Goal: Task Accomplishment & Management: Complete application form

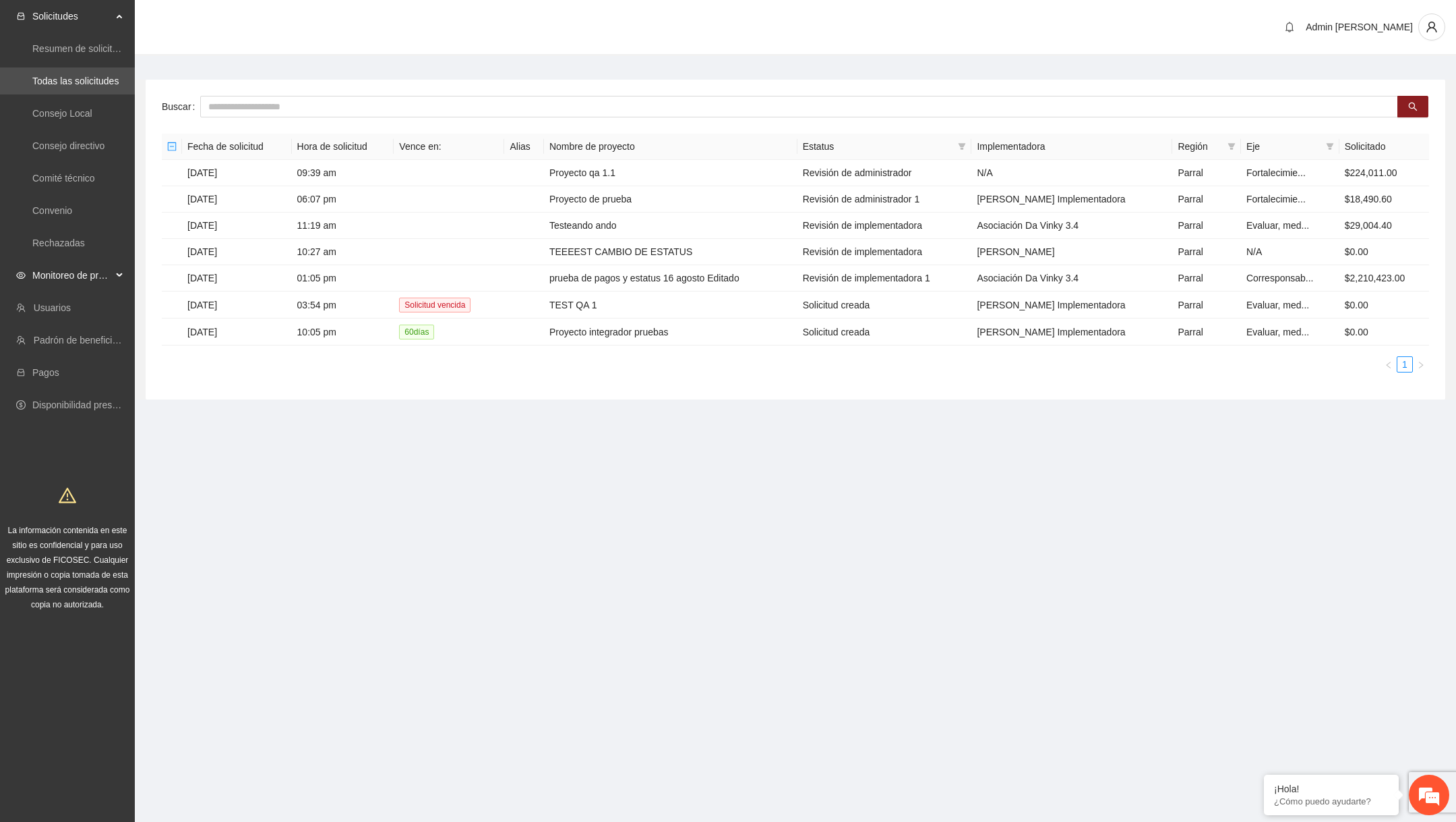
click at [93, 270] on span "Monitoreo de proyectos" at bounding box center [72, 275] width 80 height 27
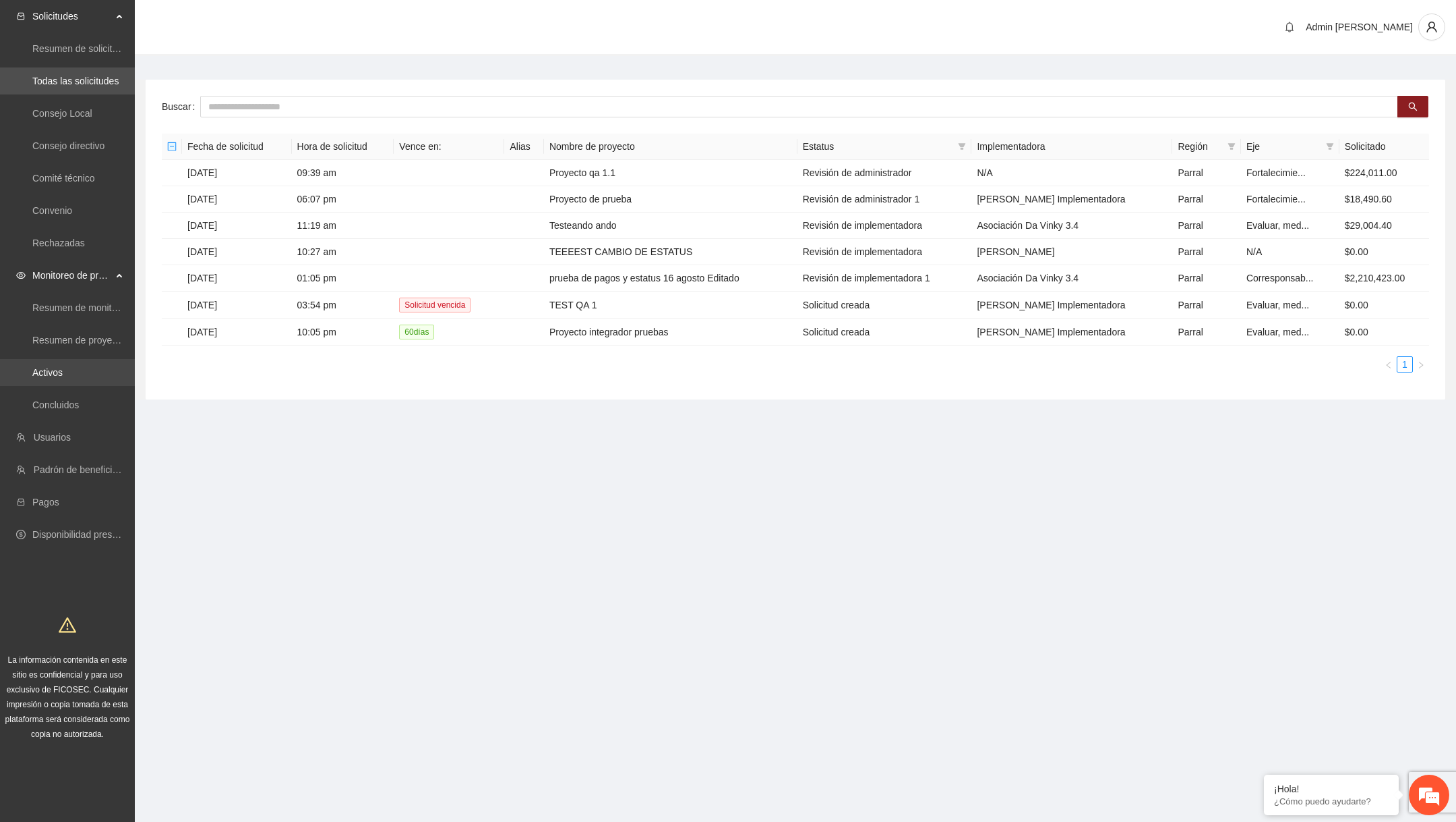
click at [63, 371] on link "Activos" at bounding box center [47, 372] width 30 height 11
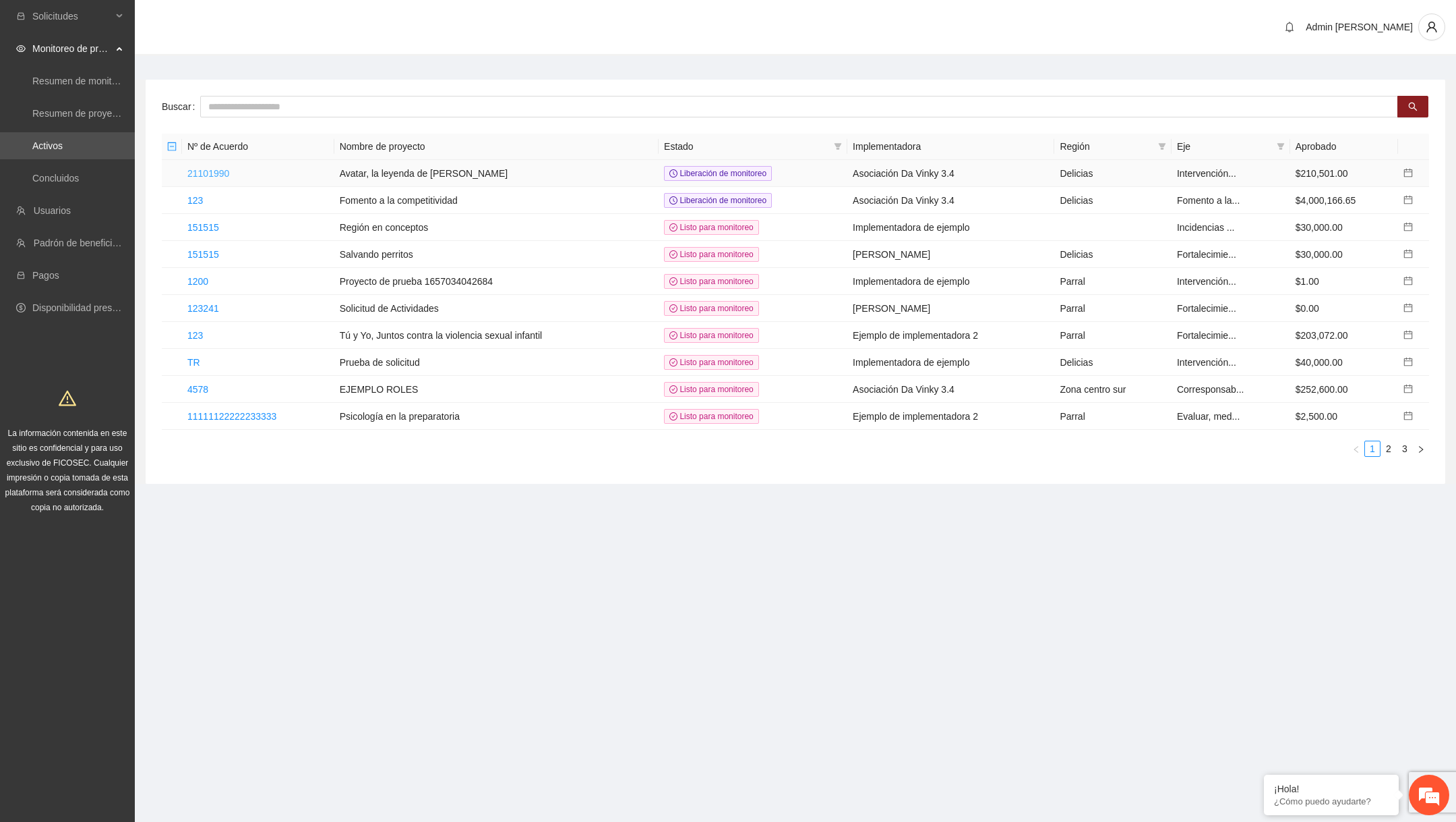
click at [222, 168] on link "21101990" at bounding box center [208, 173] width 42 height 11
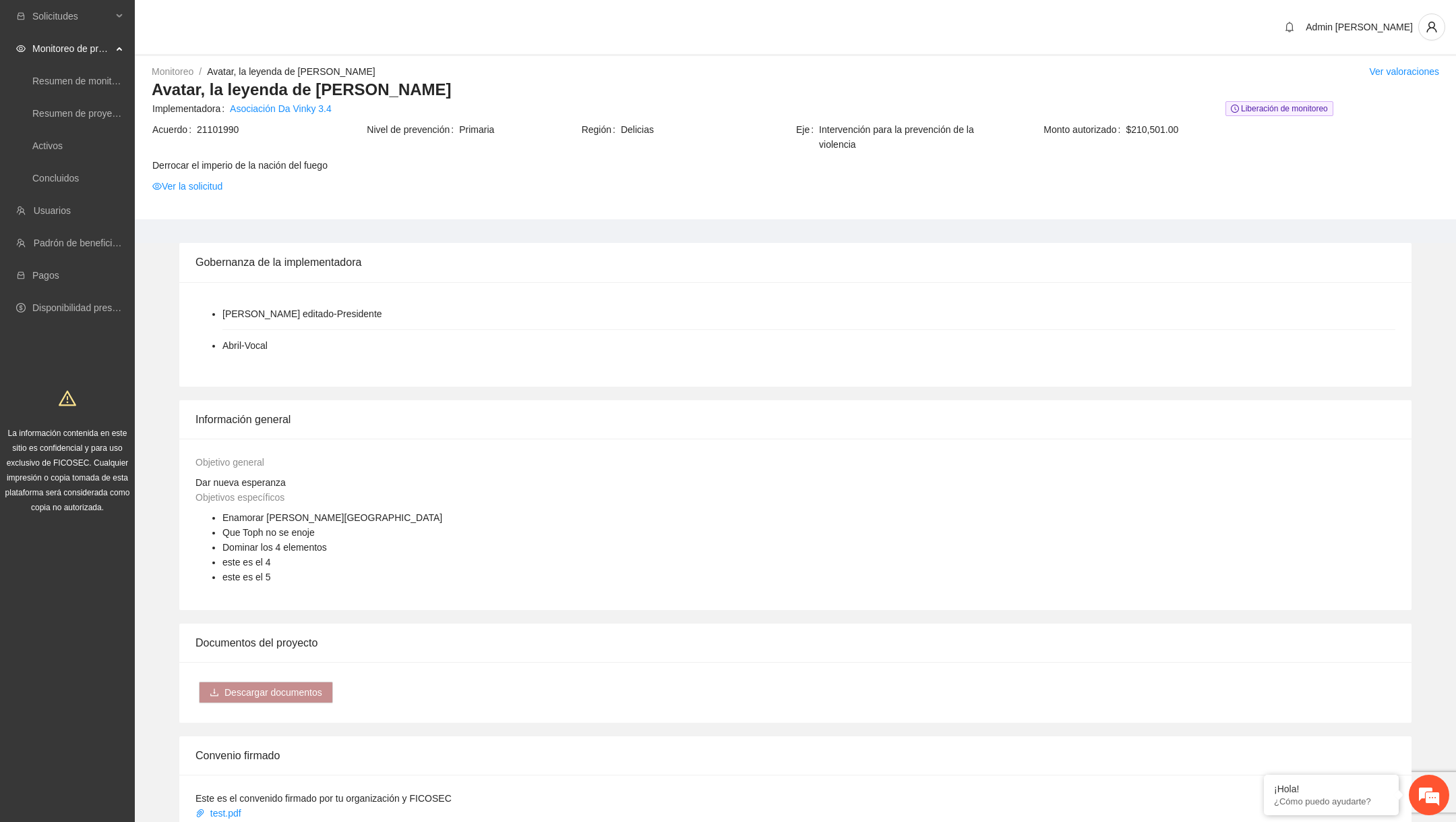
scroll to position [768, 0]
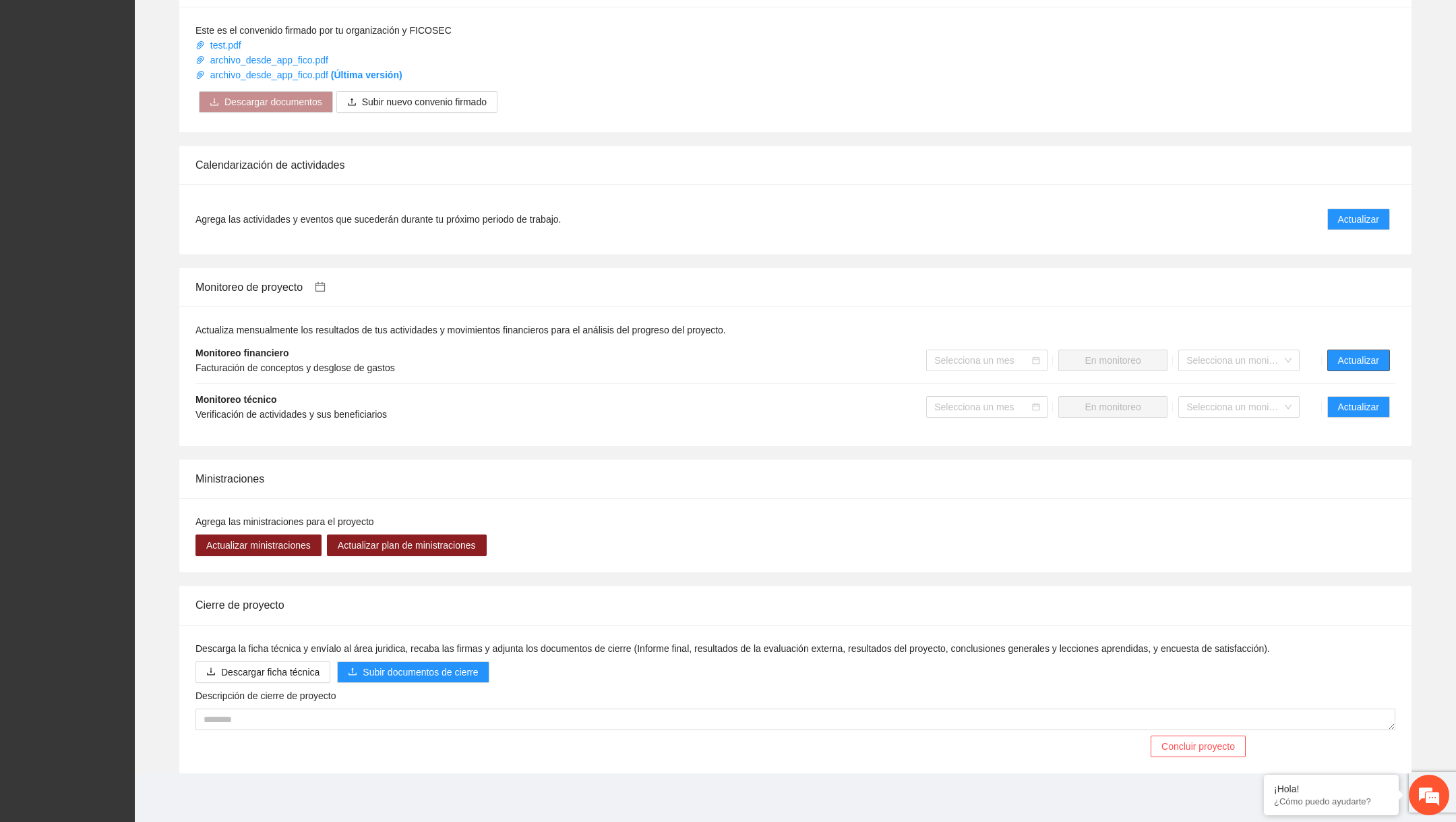
click at [1348, 356] on span "Actualizar" at bounding box center [1359, 360] width 41 height 15
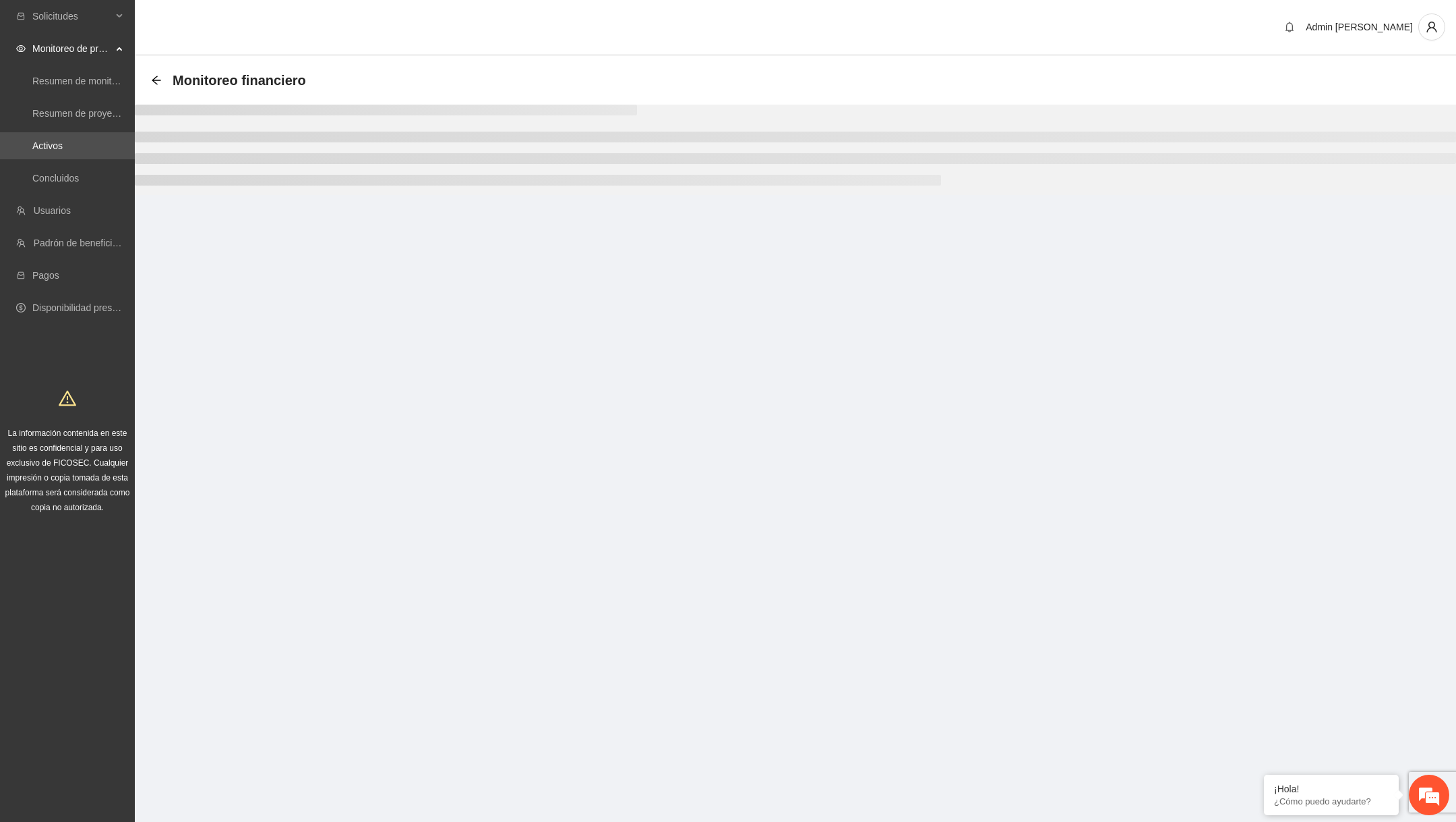
click at [1358, 360] on section "Solicitudes Monitoreo de proyectos Resumen de monitoreo Resumen de proyectos ap…" at bounding box center [728, 411] width 1456 height 822
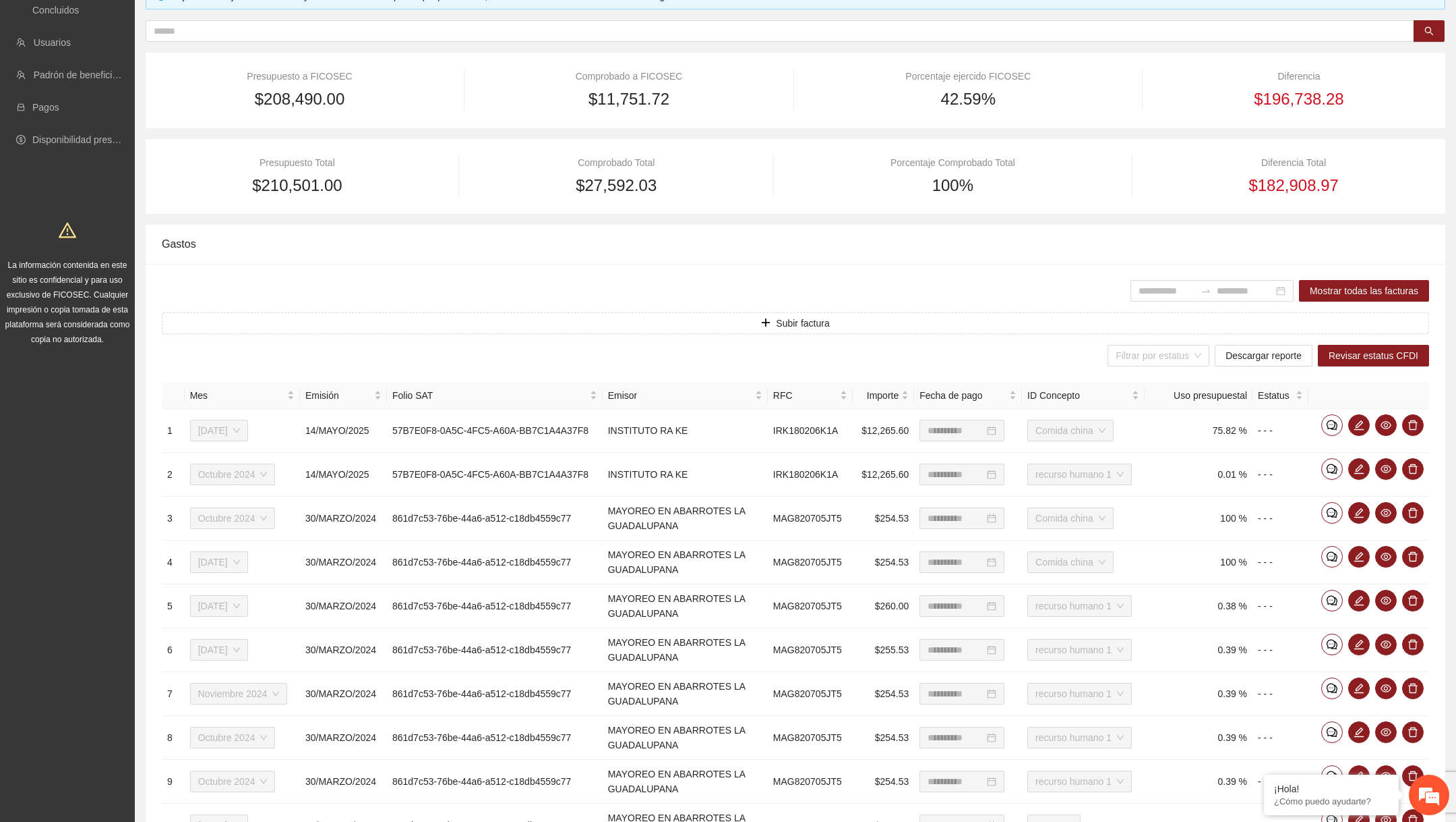
scroll to position [293, 0]
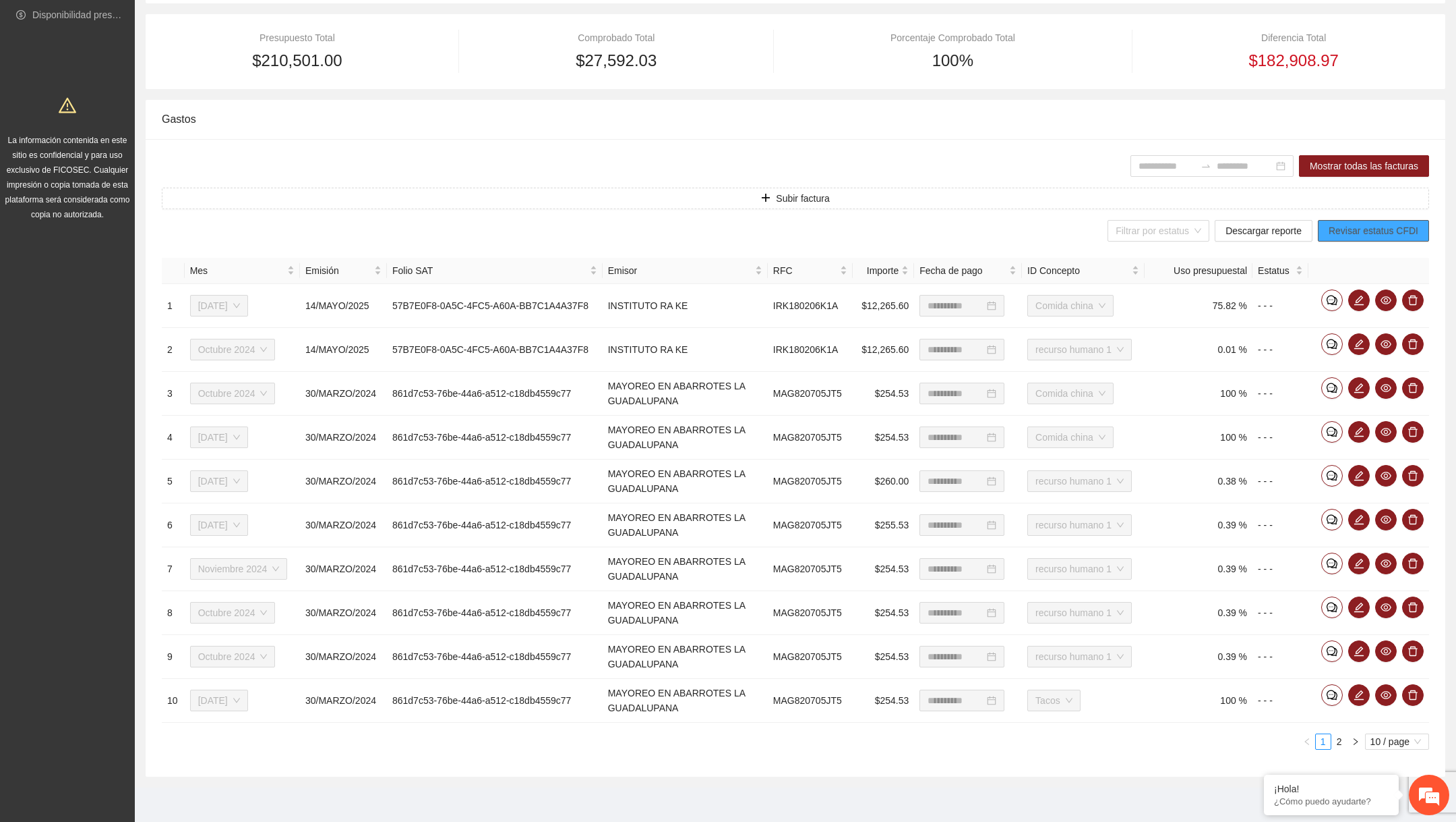
click at [1369, 231] on span "Revisar estatus CFDI" at bounding box center [1373, 231] width 89 height 15
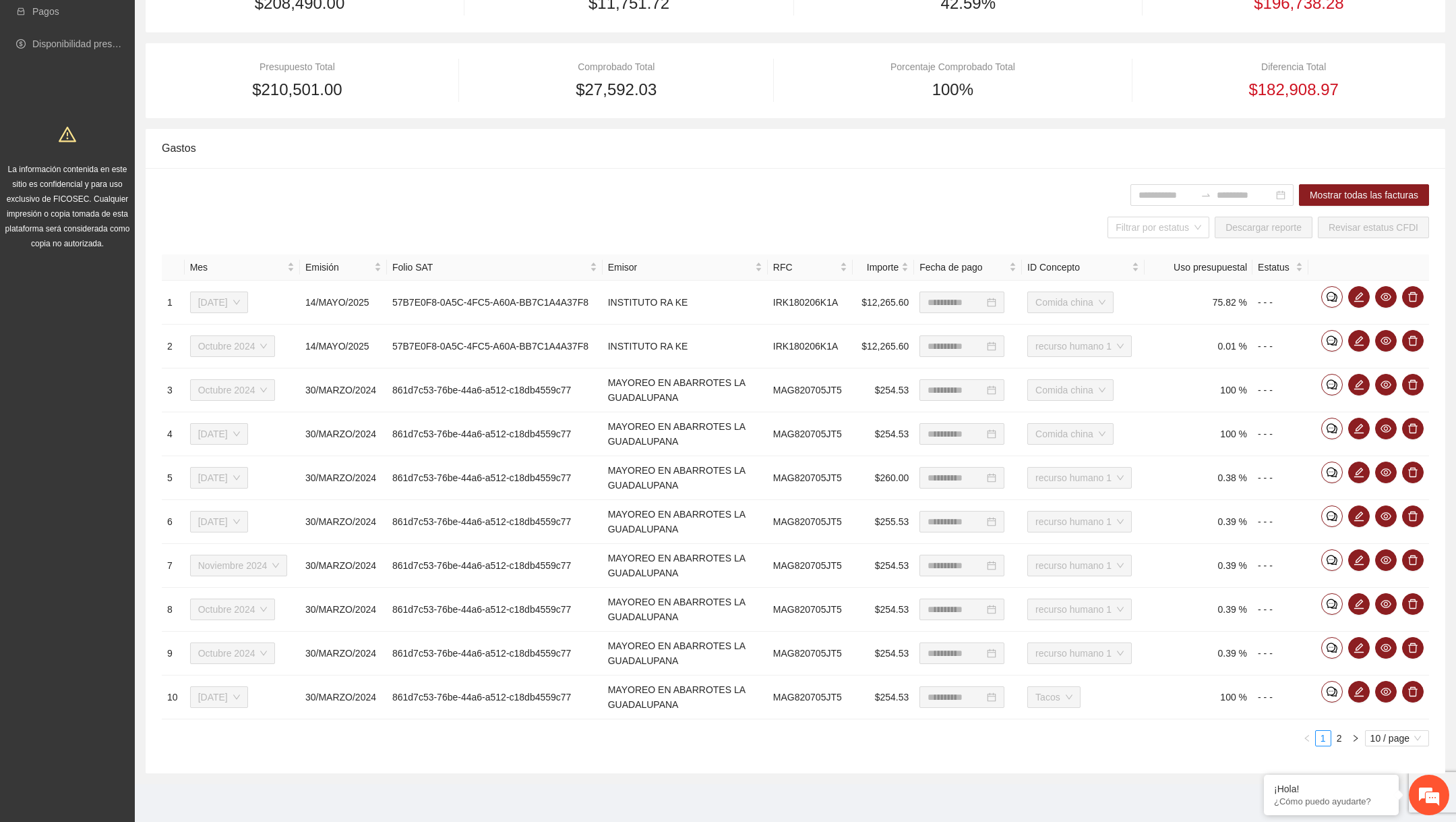
scroll to position [261, 0]
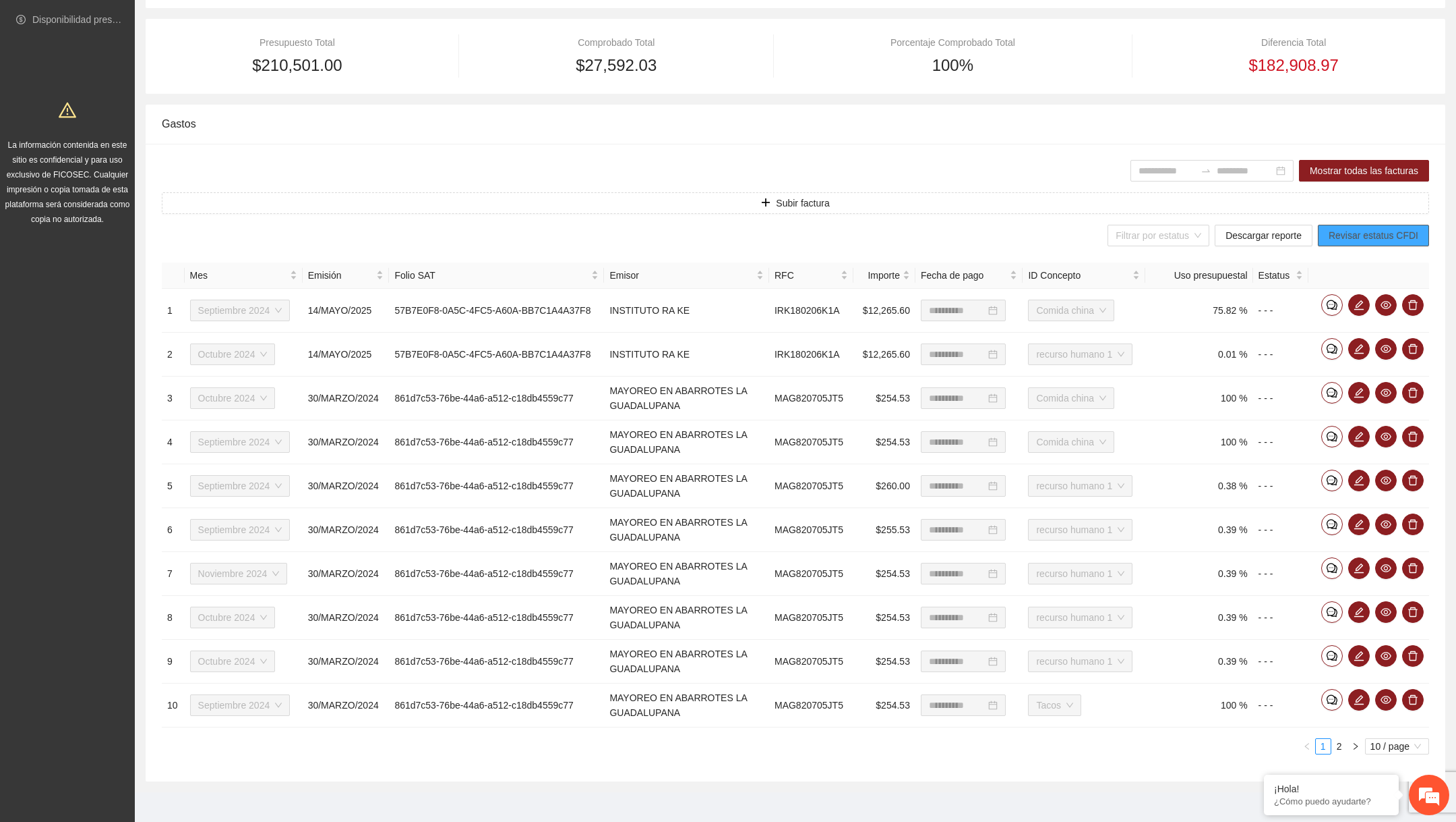
click at [1375, 236] on span "Revisar estatus CFDI" at bounding box center [1373, 235] width 89 height 15
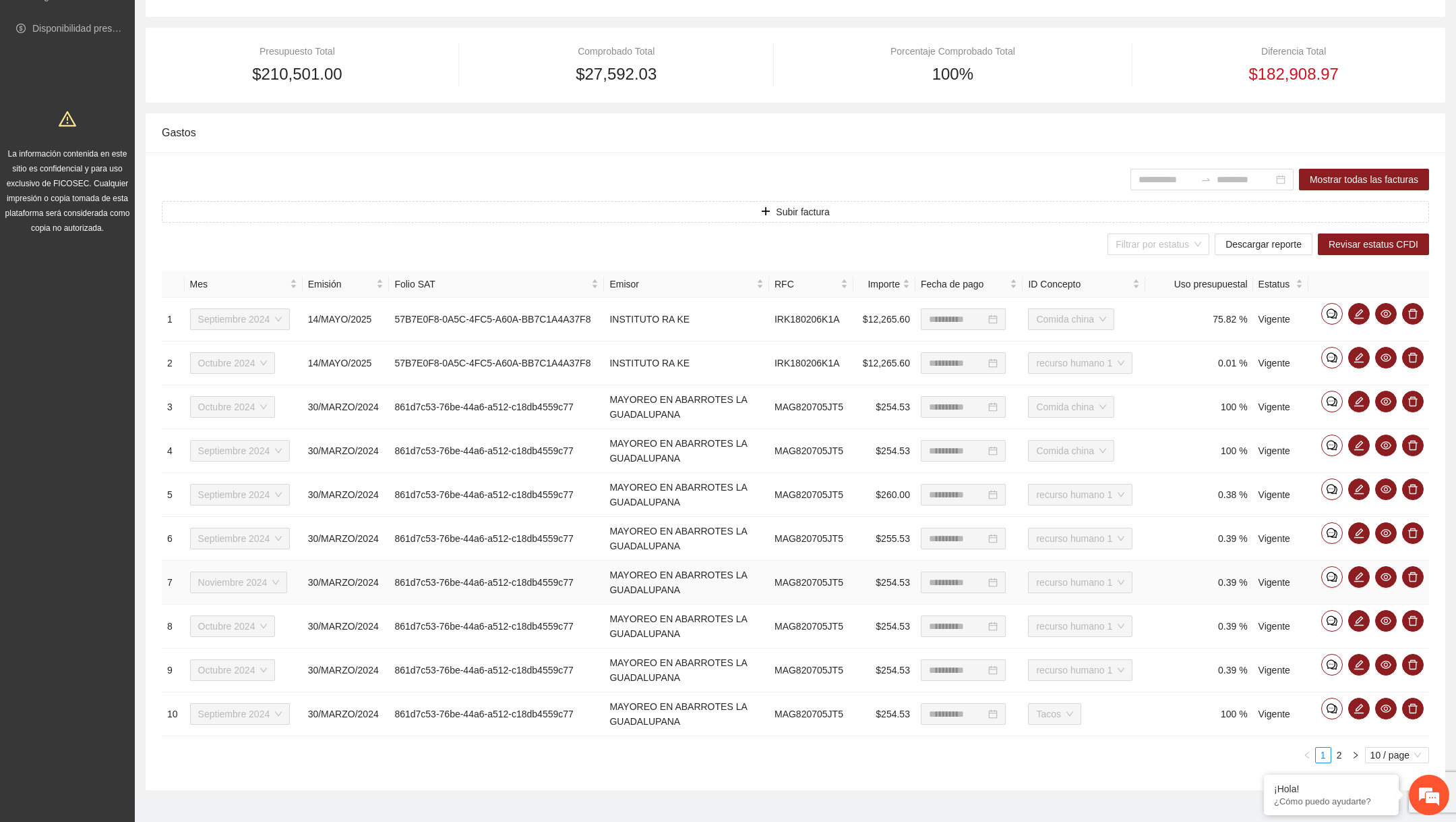
scroll to position [293, 0]
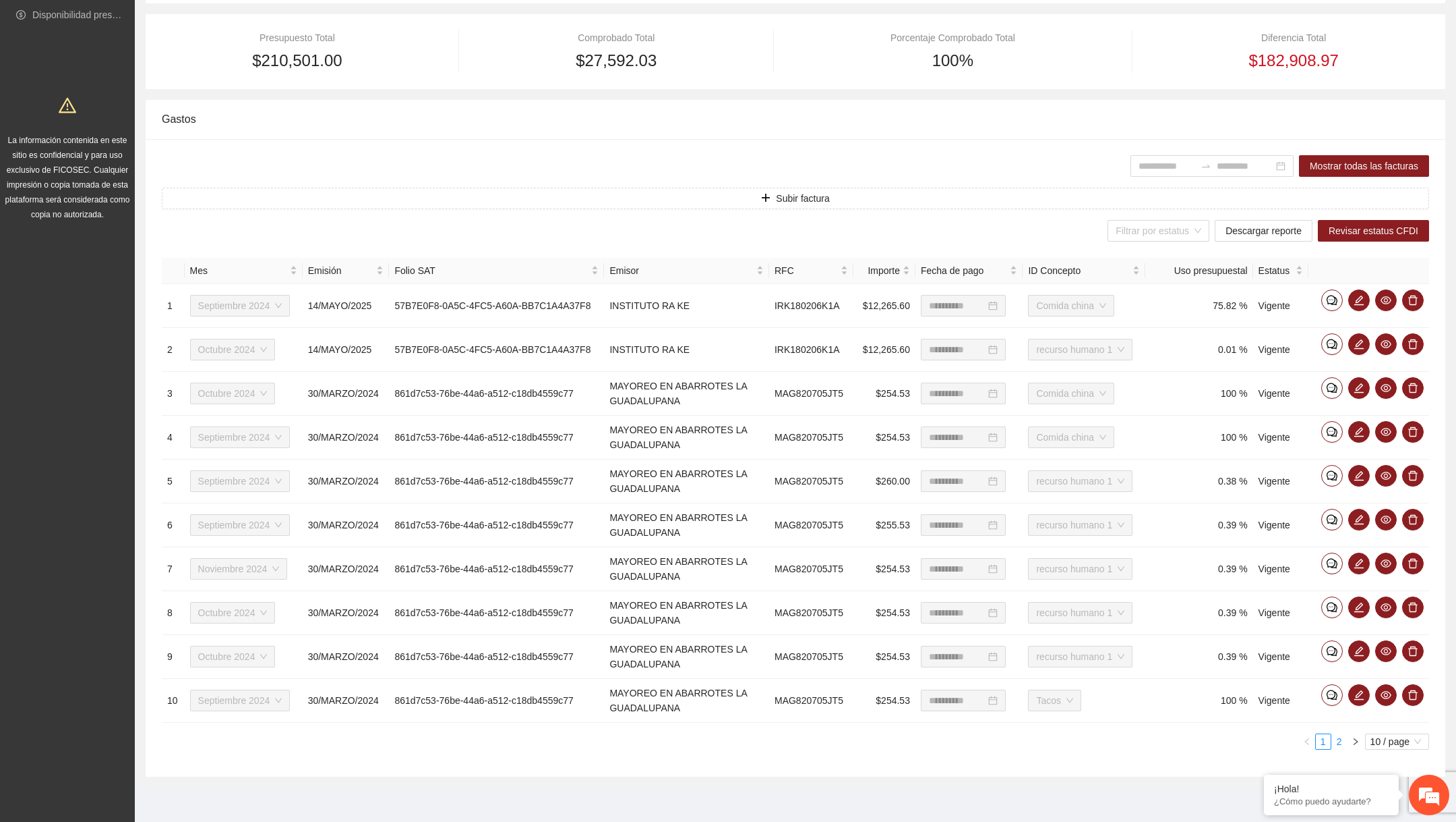
click at [1339, 746] on li "2" at bounding box center [1340, 741] width 16 height 16
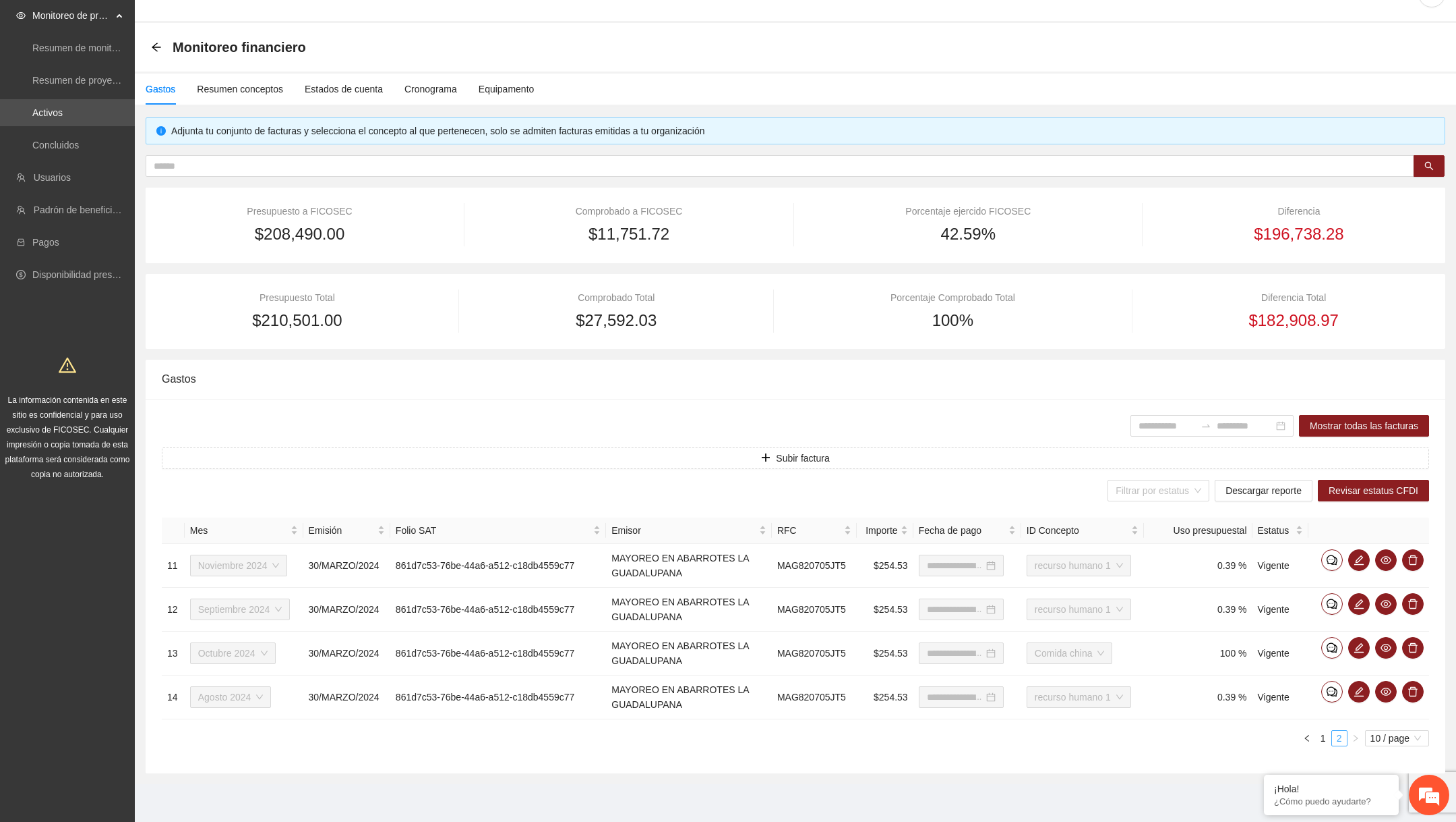
type input "**********"
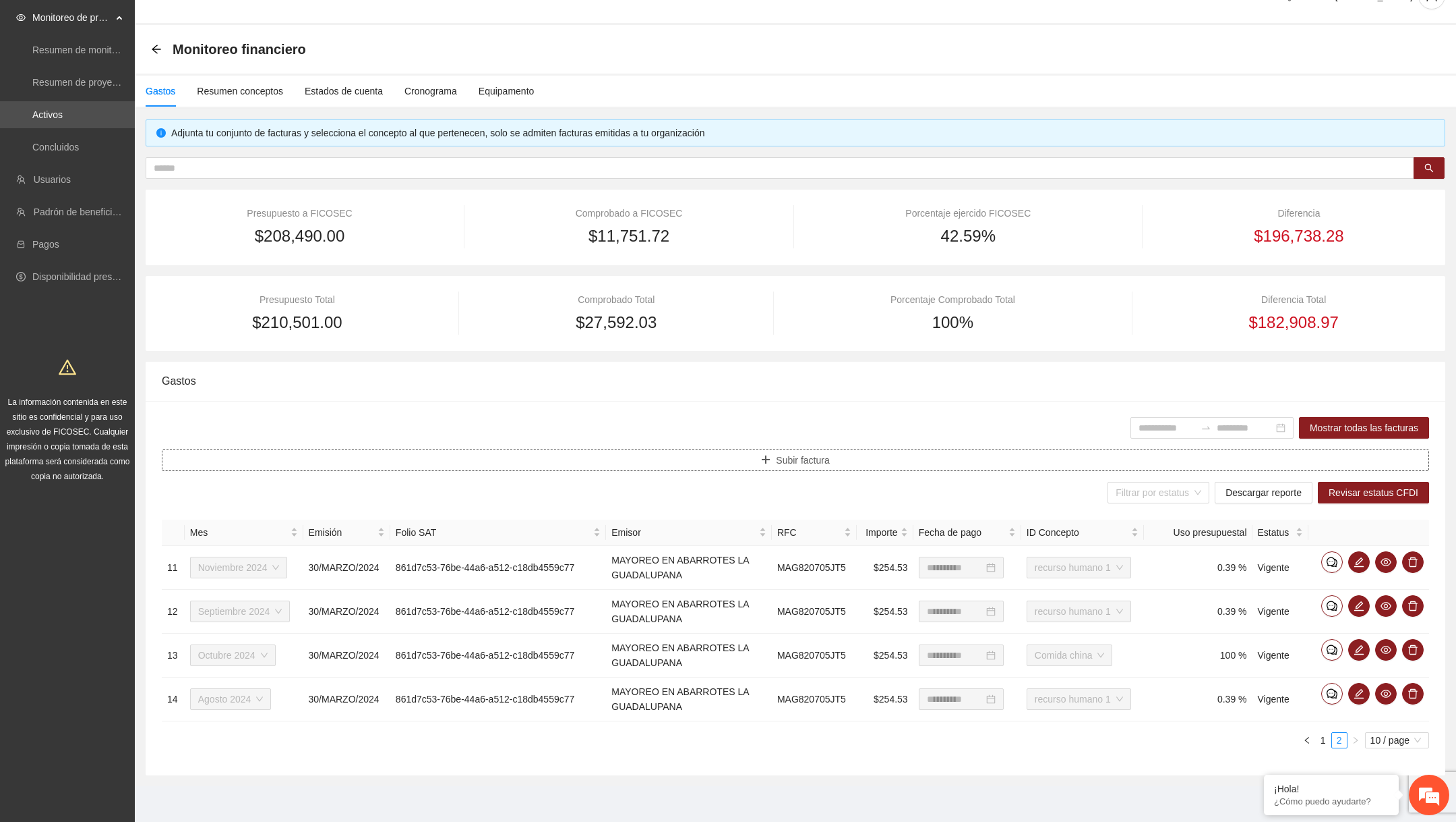
click at [867, 468] on button "Subir factura" at bounding box center [796, 459] width 1267 height 21
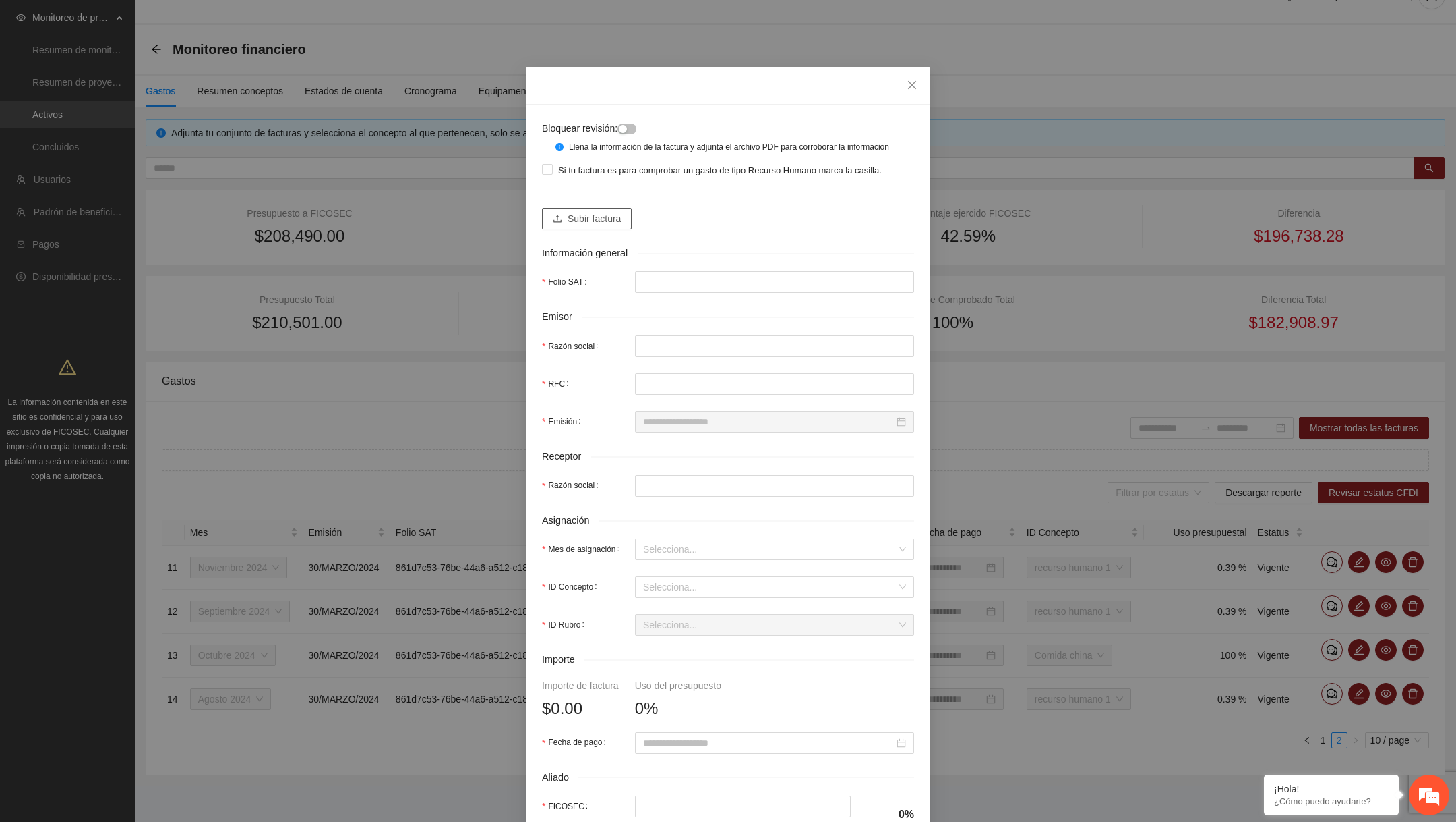
click at [611, 226] on span "Subir factura" at bounding box center [595, 218] width 53 height 15
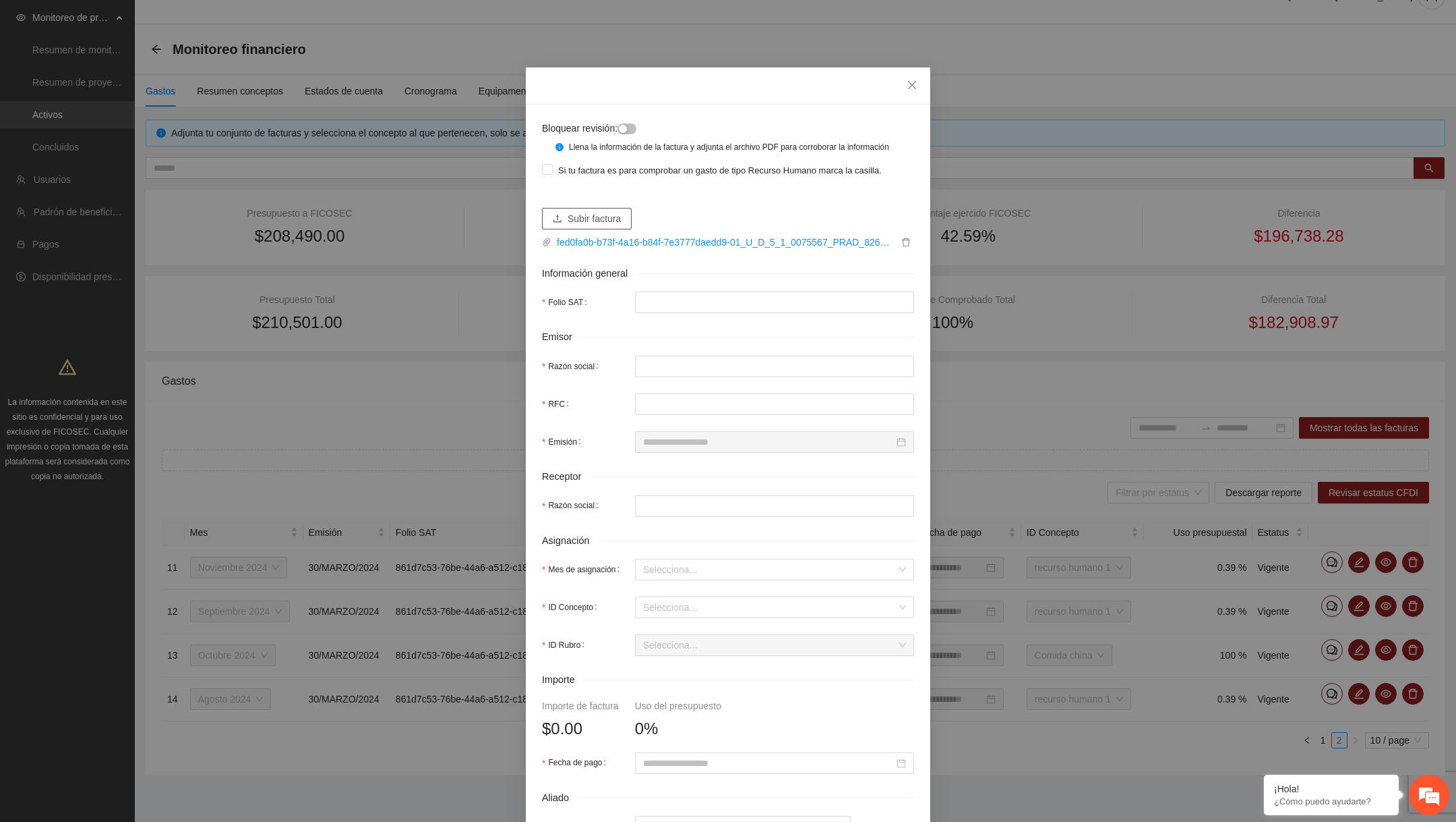
type input "**********"
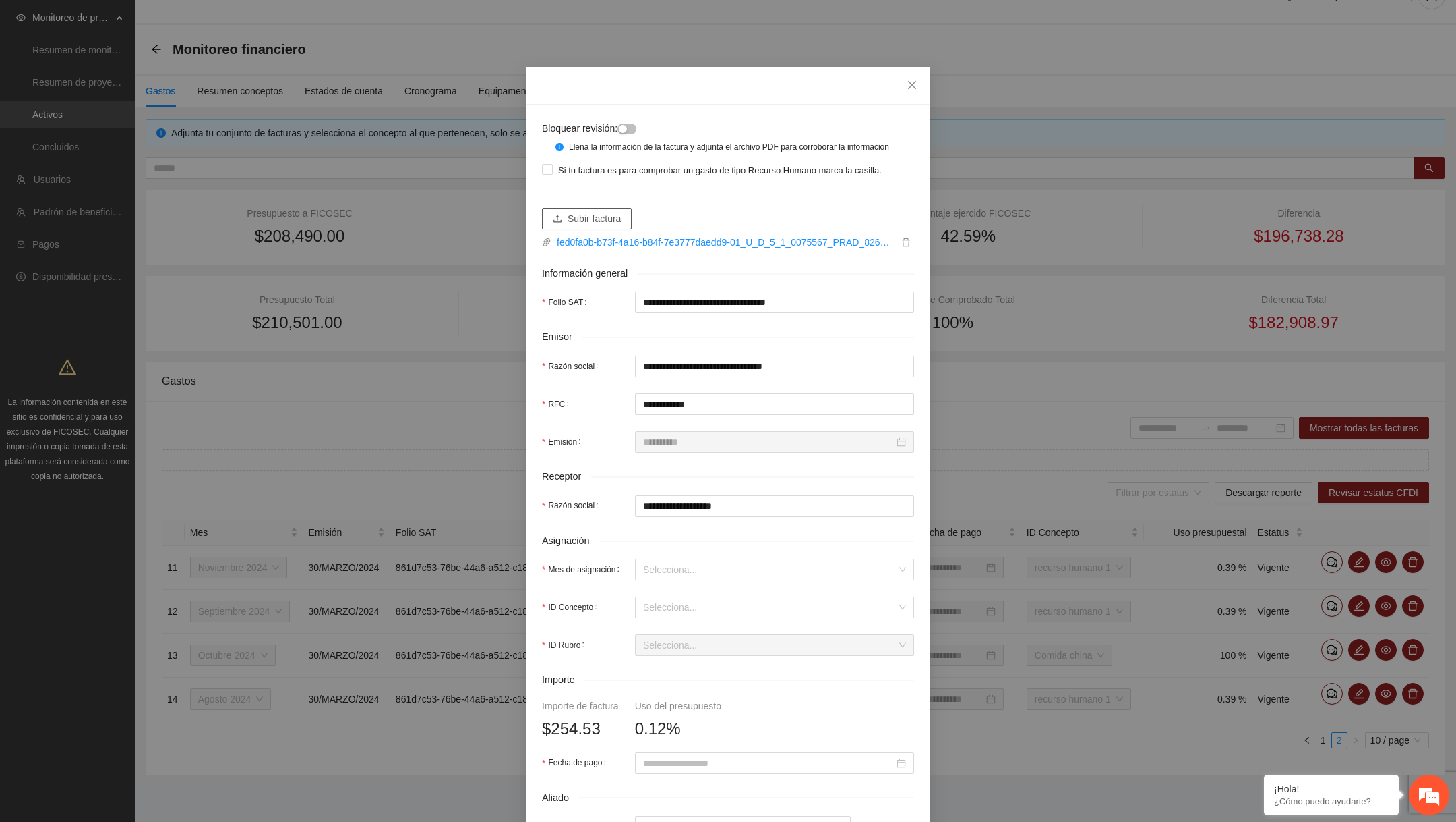
click at [614, 225] on span "Subir factura" at bounding box center [595, 218] width 53 height 15
click at [919, 91] on span "Close" at bounding box center [912, 85] width 36 height 36
